Goal: Task Accomplishment & Management: Complete application form

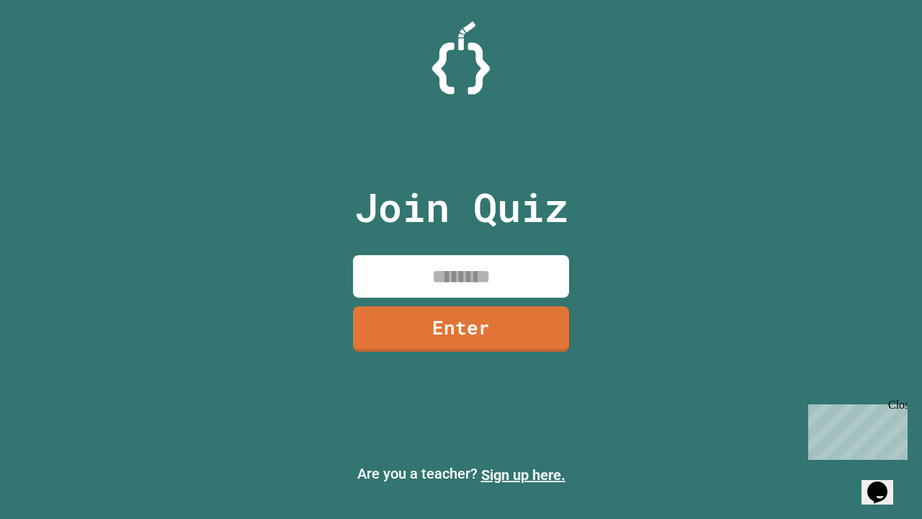
click at [523, 475] on link "Sign up here." at bounding box center [523, 474] width 84 height 17
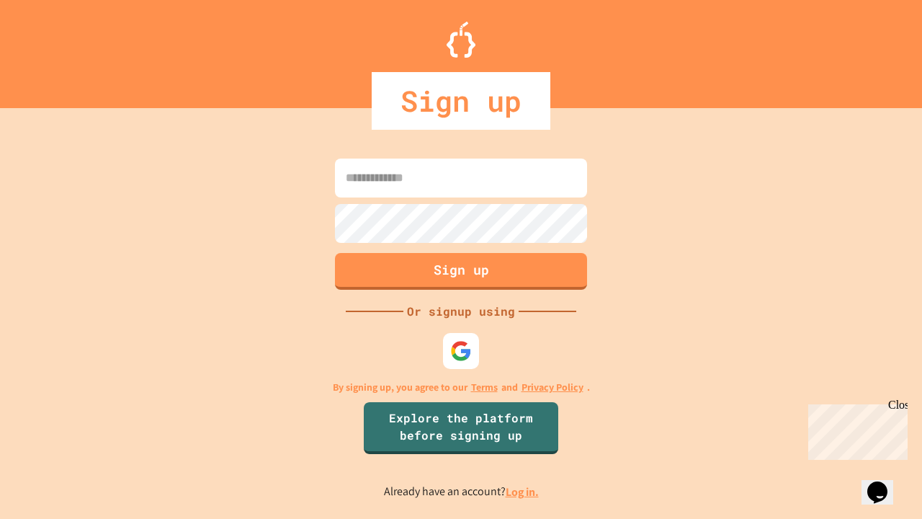
click at [523, 491] on link "Log in." at bounding box center [522, 491] width 33 height 15
